Goal: Consume media (video, audio): Consume media (video, audio)

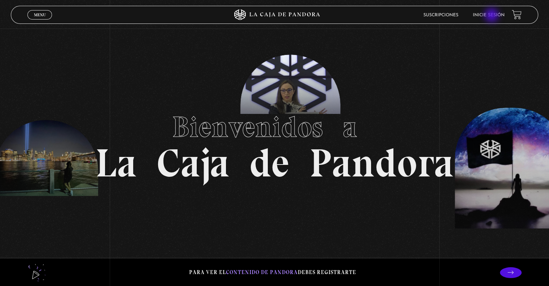
click at [492, 16] on link "Inicie sesión" at bounding box center [489, 15] width 32 height 4
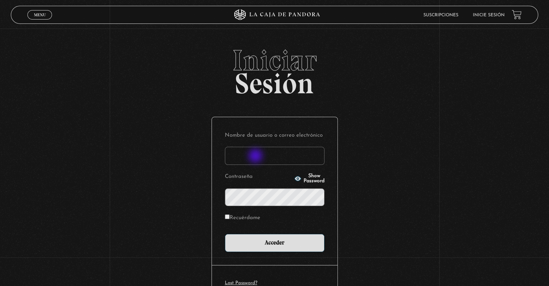
click at [256, 156] on input "Nombre de usuario o correo electrónico" at bounding box center [275, 156] width 100 height 18
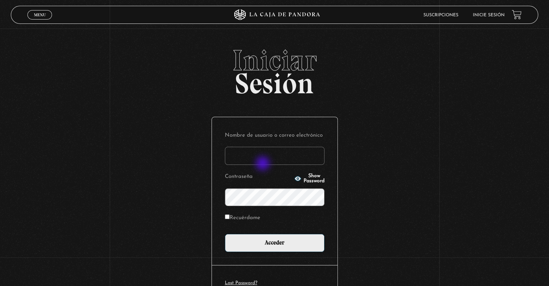
type input "[EMAIL_ADDRESS][DOMAIN_NAME]"
click at [225, 234] on input "Acceder" at bounding box center [275, 243] width 100 height 18
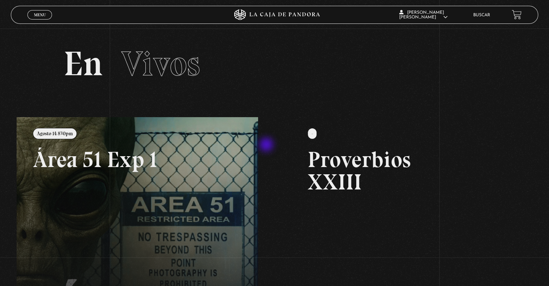
scroll to position [144, 0]
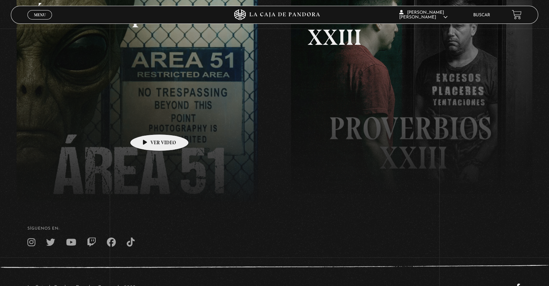
click at [148, 123] on link at bounding box center [291, 116] width 549 height 286
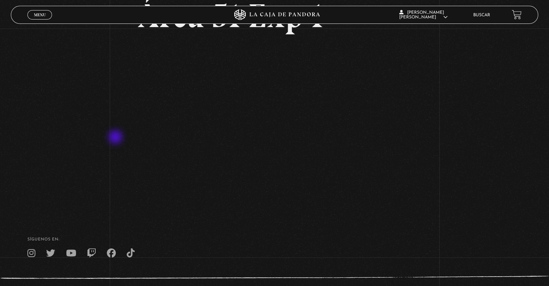
scroll to position [36, 0]
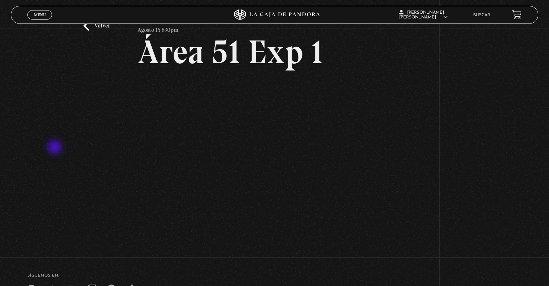
click at [56, 148] on div "Volver Agosto 14 830pm Área 51 Exp 1" at bounding box center [274, 120] width 549 height 256
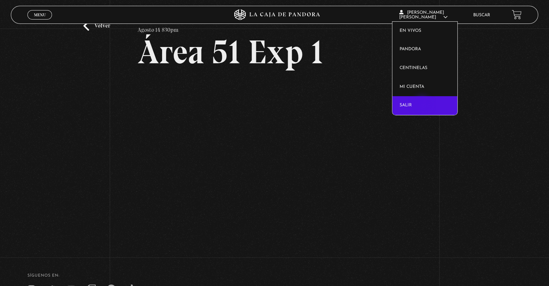
click at [423, 105] on link "Salir" at bounding box center [424, 105] width 65 height 19
